Goal: Transaction & Acquisition: Purchase product/service

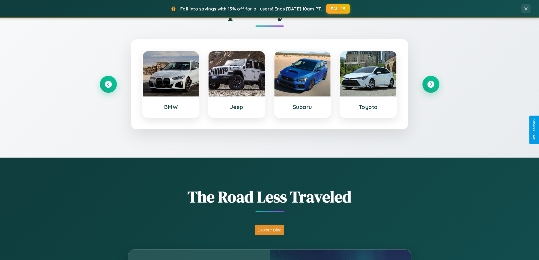
scroll to position [1088, 0]
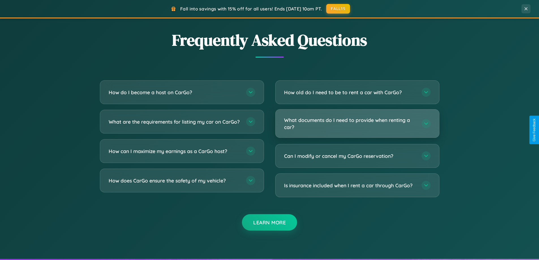
click at [357, 124] on h3 "What documents do I need to provide when renting a car?" at bounding box center [350, 124] width 132 height 14
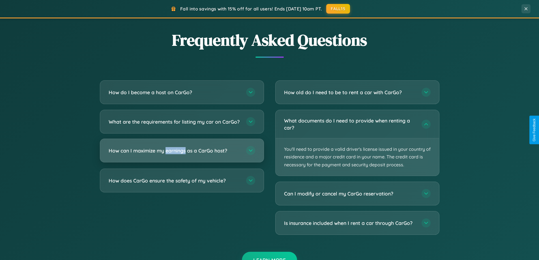
click at [182, 154] on h3 "How can I maximize my earnings as a CarGo host?" at bounding box center [175, 150] width 132 height 7
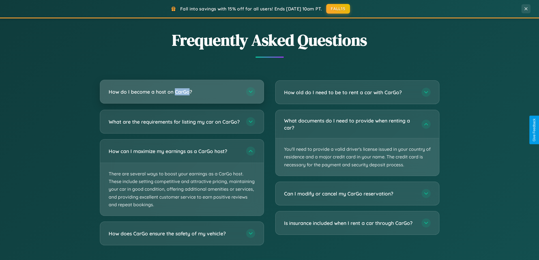
click at [182, 92] on h3 "How do I become a host on CarGo?" at bounding box center [175, 91] width 132 height 7
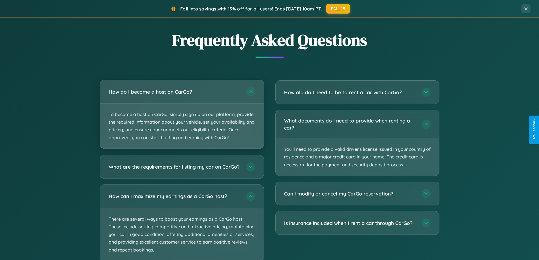
click at [182, 114] on p "To become a host on CarGo, simply sign up on our platform, provide the required…" at bounding box center [181, 126] width 163 height 45
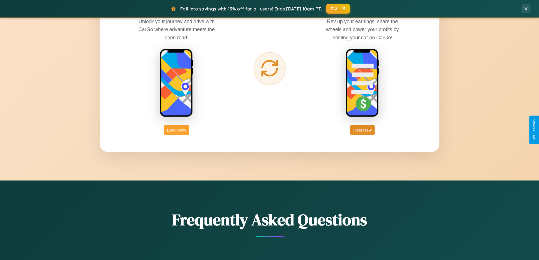
click at [176, 130] on button "Book Now" at bounding box center [176, 130] width 25 height 10
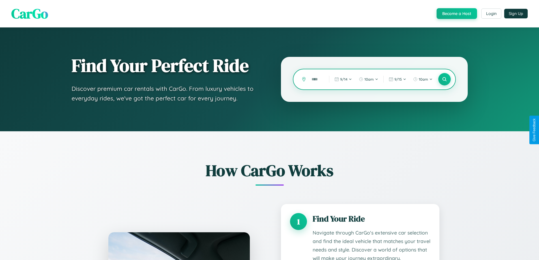
click at [316, 79] on input "text" at bounding box center [316, 79] width 15 height 10
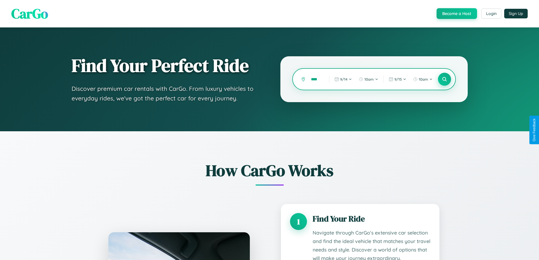
type input "****"
click at [444, 79] on icon at bounding box center [444, 79] width 5 height 5
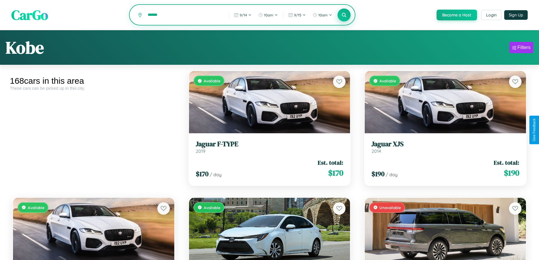
type input "******"
click at [344, 15] on icon at bounding box center [343, 14] width 5 height 5
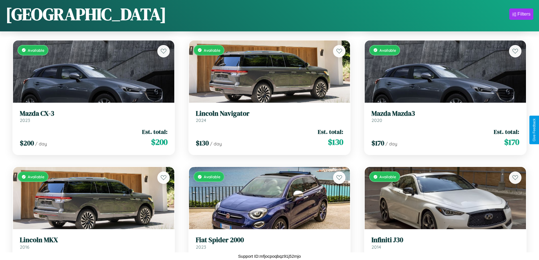
scroll to position [5146, 0]
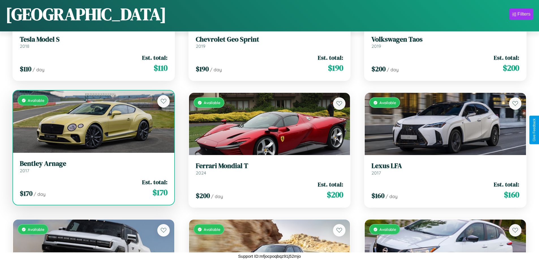
click at [93, 160] on h3 "Bentley Arnage" at bounding box center [94, 164] width 148 height 8
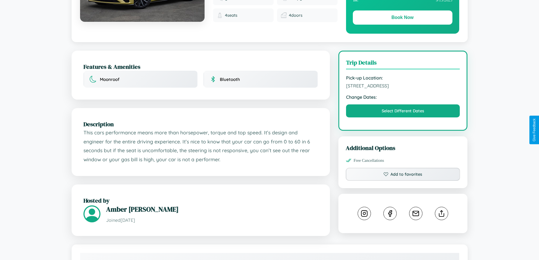
scroll to position [147, 0]
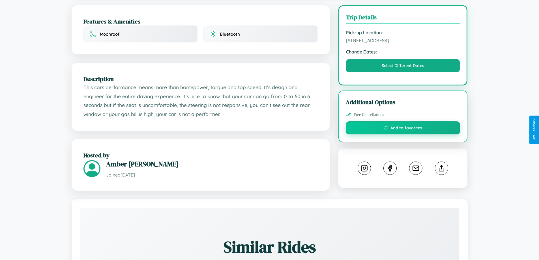
click at [403, 129] on button "Add to favorites" at bounding box center [403, 127] width 115 height 13
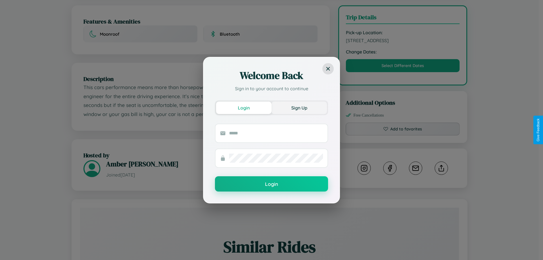
click at [299, 107] on button "Sign Up" at bounding box center [299, 108] width 55 height 12
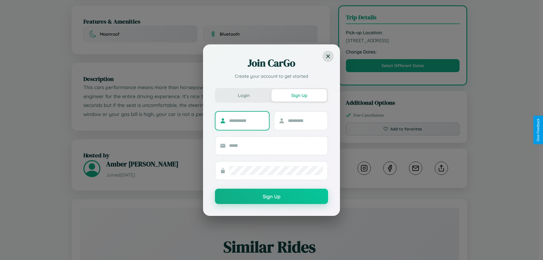
click at [247, 120] on input "text" at bounding box center [246, 120] width 35 height 9
type input "*******"
click at [305, 120] on input "text" at bounding box center [305, 120] width 35 height 9
type input "*****"
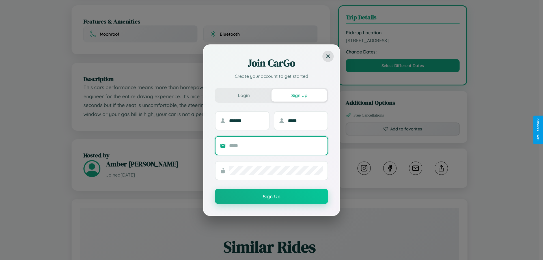
click at [276, 145] on input "text" at bounding box center [276, 145] width 94 height 9
type input "**********"
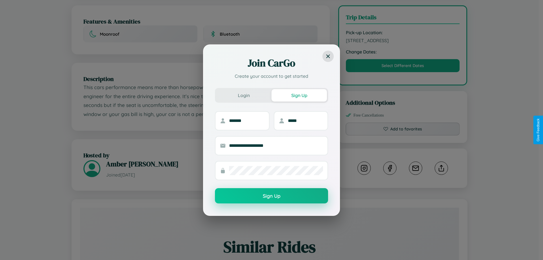
click at [272, 196] on button "Sign Up" at bounding box center [271, 195] width 113 height 15
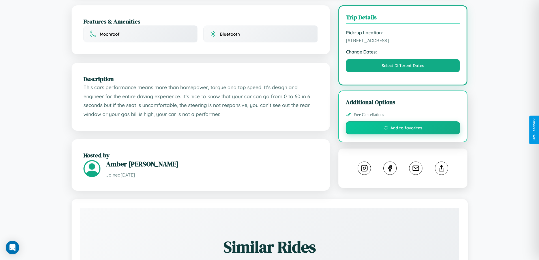
click at [403, 129] on button "Add to favorites" at bounding box center [403, 127] width 115 height 13
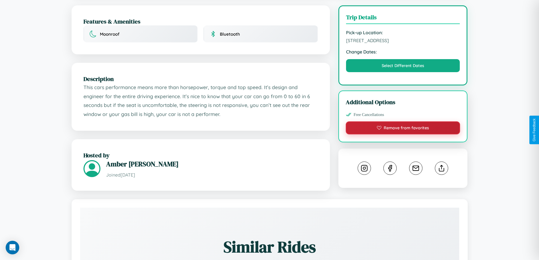
scroll to position [186, 0]
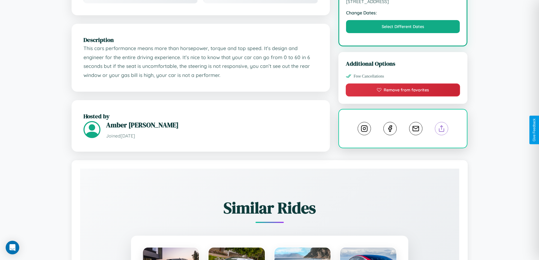
click at [442, 129] on line at bounding box center [442, 128] width 0 height 4
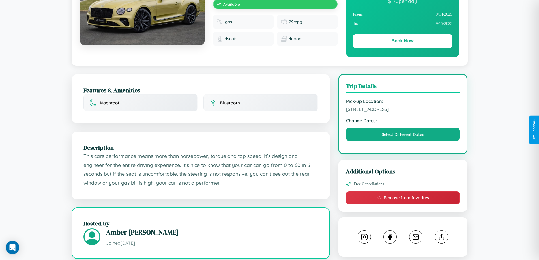
scroll to position [0, 0]
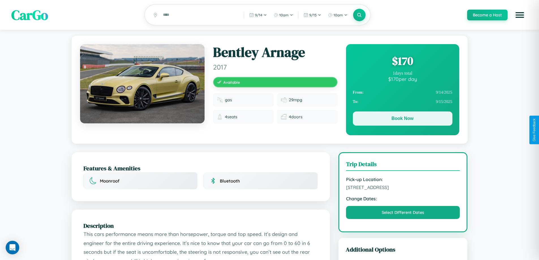
click at [402, 120] on button "Book Now" at bounding box center [403, 118] width 100 height 14
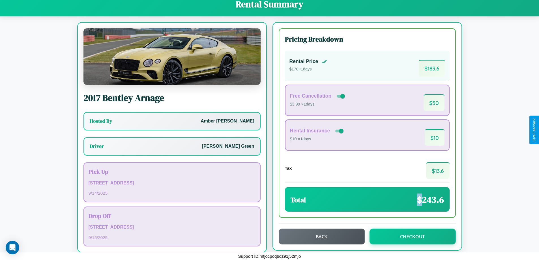
scroll to position [6, 0]
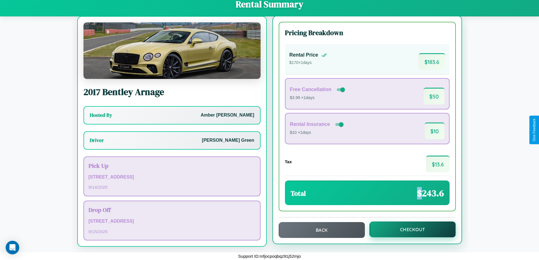
click at [408, 229] on button "Checkout" at bounding box center [412, 229] width 86 height 16
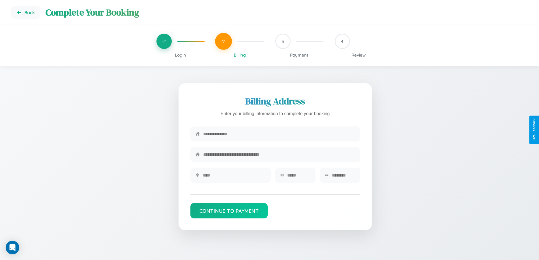
click at [180, 55] on span "Login" at bounding box center [180, 54] width 11 height 5
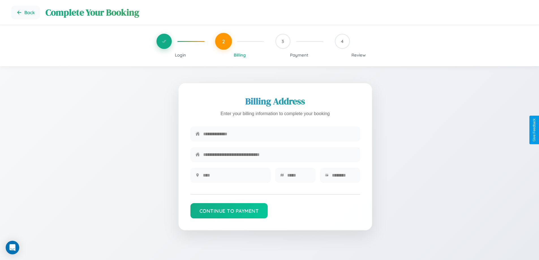
click at [180, 55] on span "Login" at bounding box center [180, 54] width 11 height 5
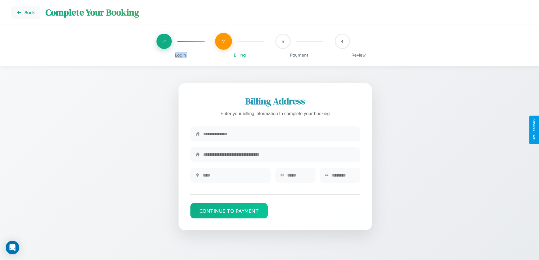
click at [180, 55] on span "Login" at bounding box center [180, 54] width 11 height 5
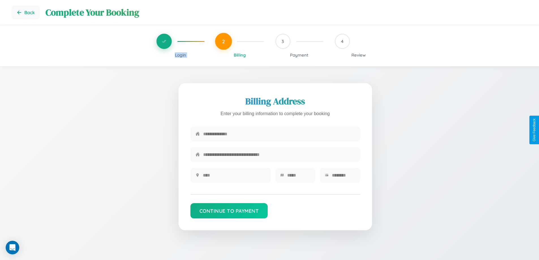
click at [180, 55] on span "Login" at bounding box center [180, 54] width 11 height 5
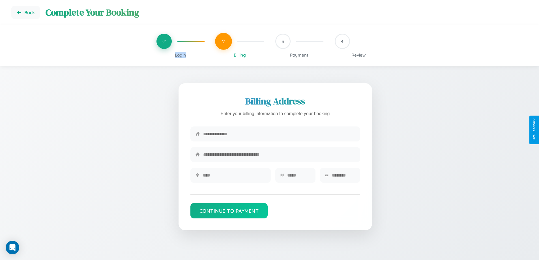
click at [180, 55] on span "Login" at bounding box center [180, 54] width 11 height 5
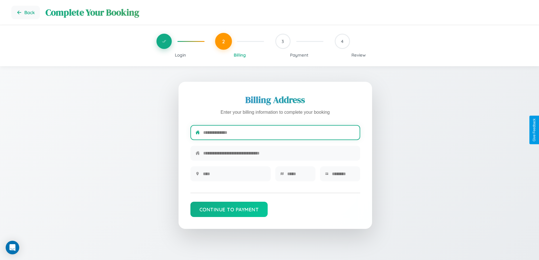
click at [279, 134] on input "text" at bounding box center [279, 133] width 152 height 14
type input "**********"
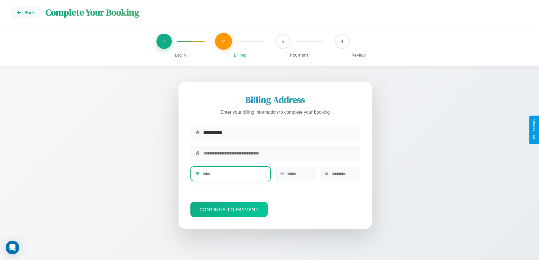
click at [234, 176] on input "text" at bounding box center [234, 174] width 63 height 14
type input "********"
click at [298, 176] on input "text" at bounding box center [298, 174] width 23 height 14
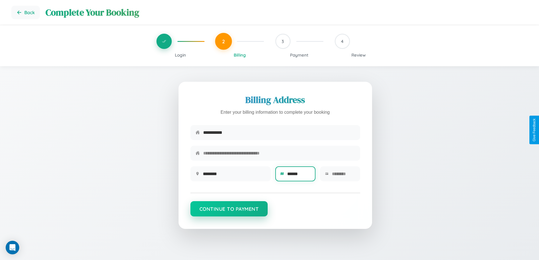
type input "******"
